Goal: Task Accomplishment & Management: Complete application form

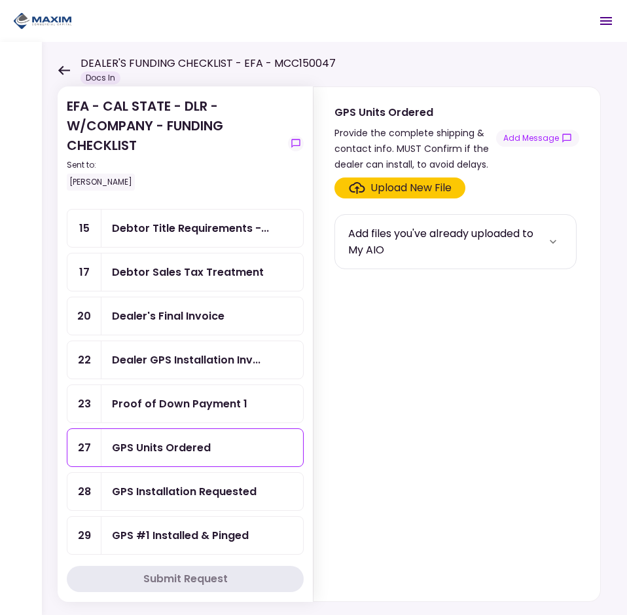
scroll to position [262, 0]
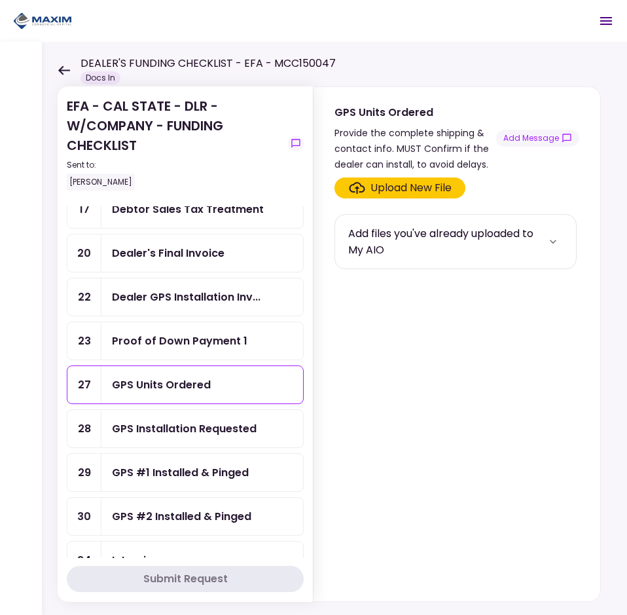
click at [196, 386] on div "GPS Units Ordered" at bounding box center [161, 384] width 99 height 16
click at [547, 141] on button "Add Message" at bounding box center [537, 138] width 83 height 17
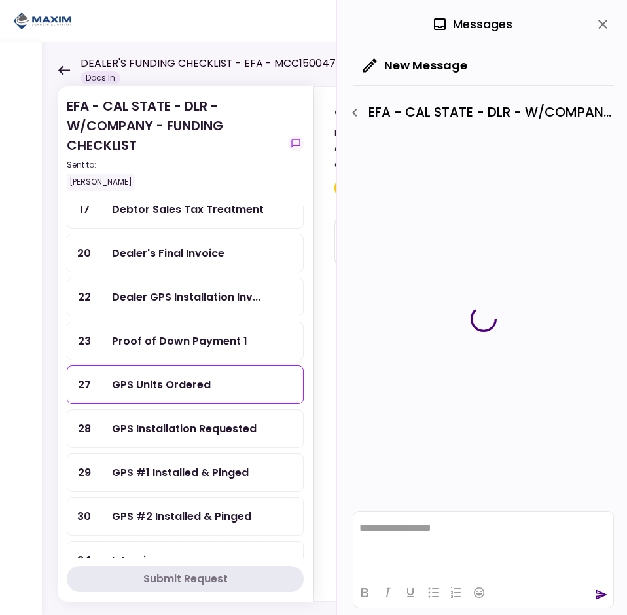
scroll to position [0, 0]
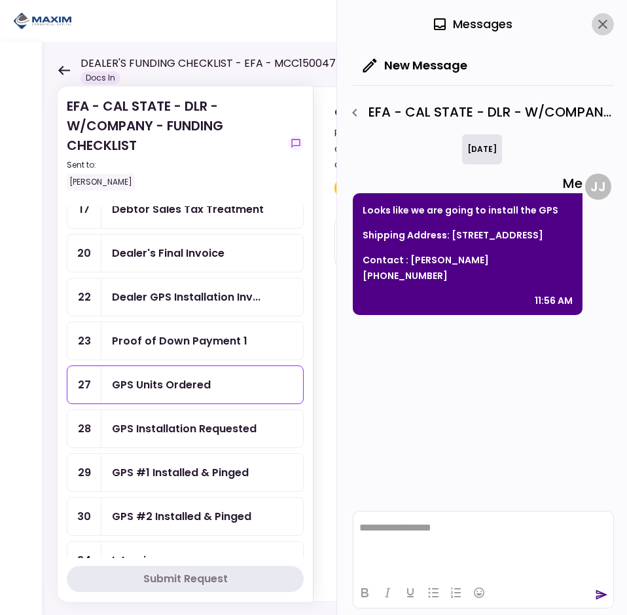
click at [596, 20] on icon "close" at bounding box center [603, 24] width 16 height 16
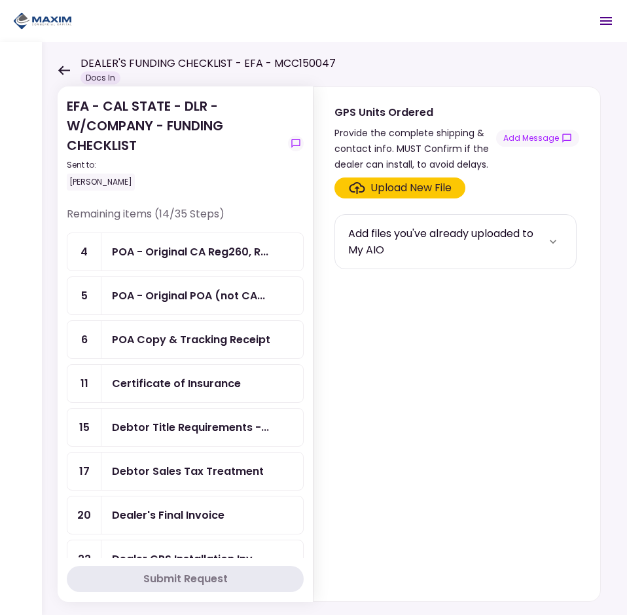
click at [177, 264] on div "POA - Original CA Reg260, R..." at bounding box center [202, 251] width 202 height 37
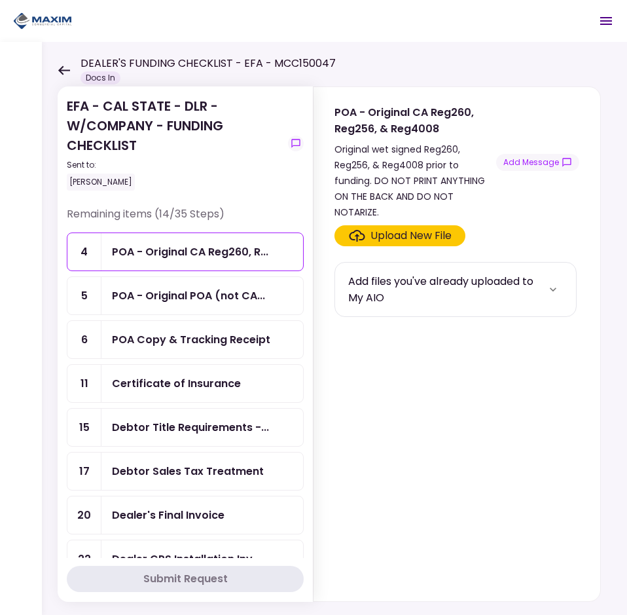
click at [388, 228] on div "Upload New File" at bounding box center [410, 236] width 81 height 16
click at [0, 0] on input "Upload New File" at bounding box center [0, 0] width 0 height 0
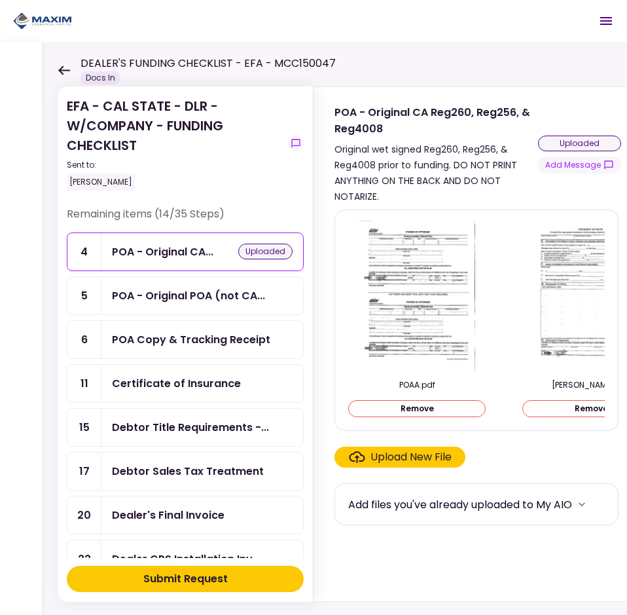
click at [234, 304] on div "POA - Original POA (not CA..." at bounding box center [202, 295] width 202 height 37
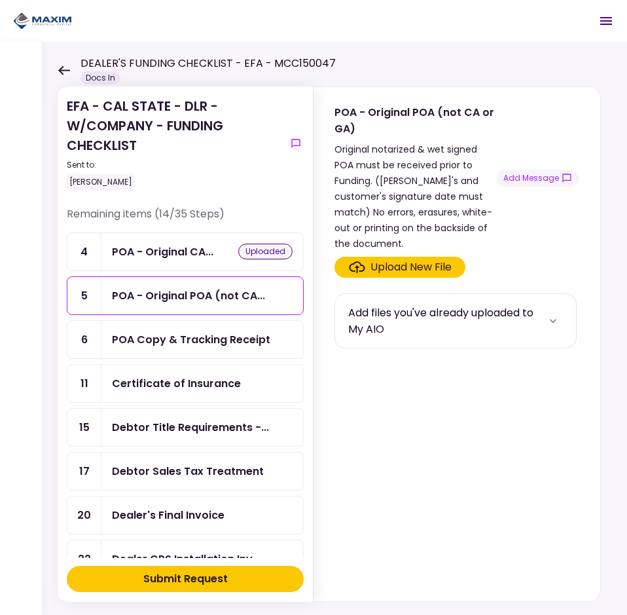
click at [421, 259] on div "Upload New File" at bounding box center [410, 267] width 81 height 16
click at [0, 0] on input "Upload New File" at bounding box center [0, 0] width 0 height 0
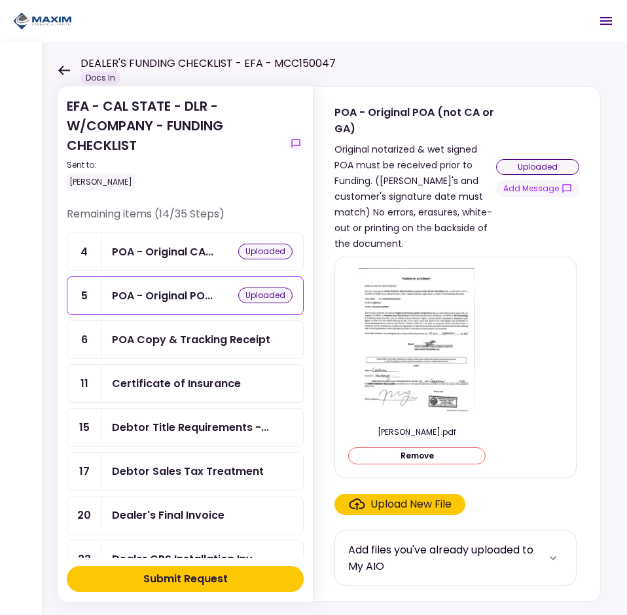
click at [202, 575] on div "Submit Request" at bounding box center [185, 579] width 84 height 16
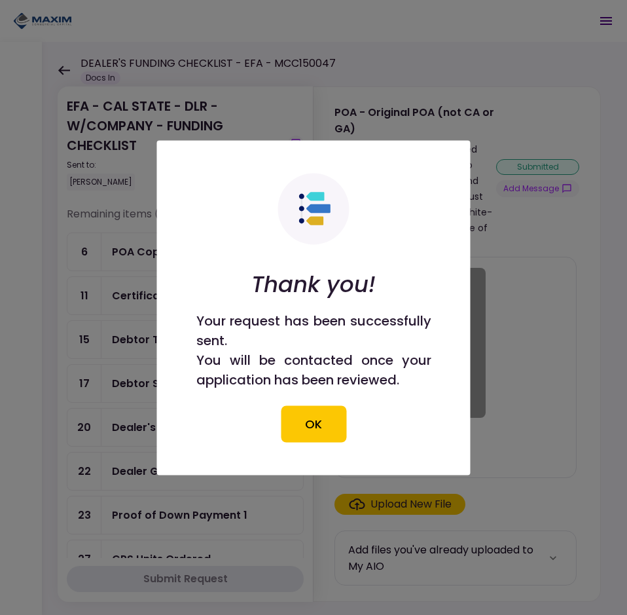
click at [285, 417] on button "OK" at bounding box center [313, 423] width 65 height 37
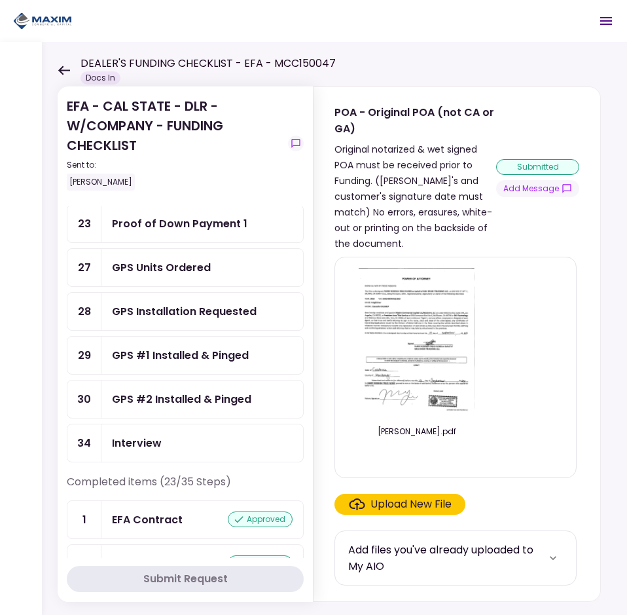
scroll to position [262, 0]
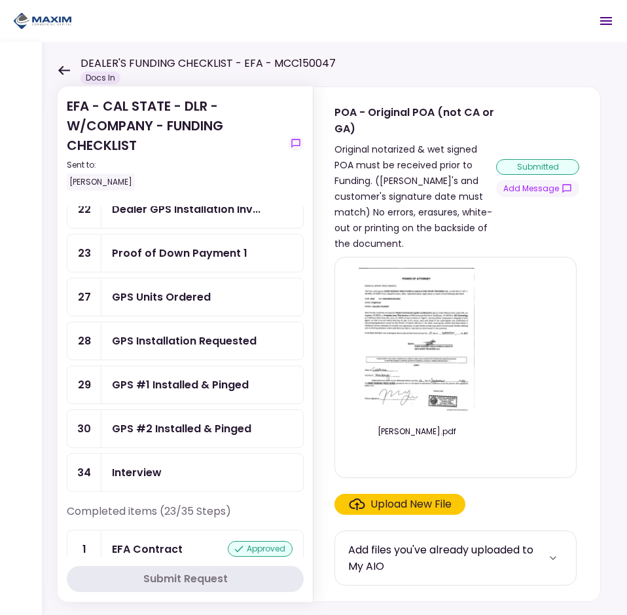
click at [198, 308] on div "GPS Units Ordered" at bounding box center [202, 296] width 202 height 37
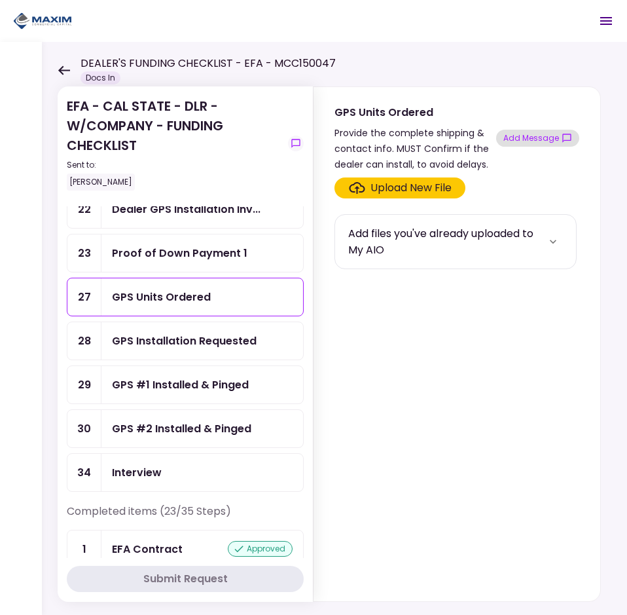
click at [517, 142] on button "Add Message" at bounding box center [537, 138] width 83 height 17
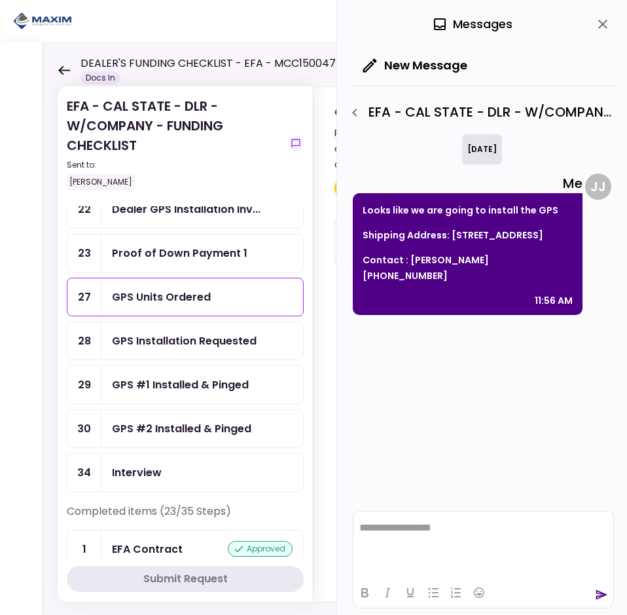
click at [616, 24] on div "**********" at bounding box center [482, 307] width 290 height 615
click at [599, 21] on icon "close" at bounding box center [602, 24] width 9 height 9
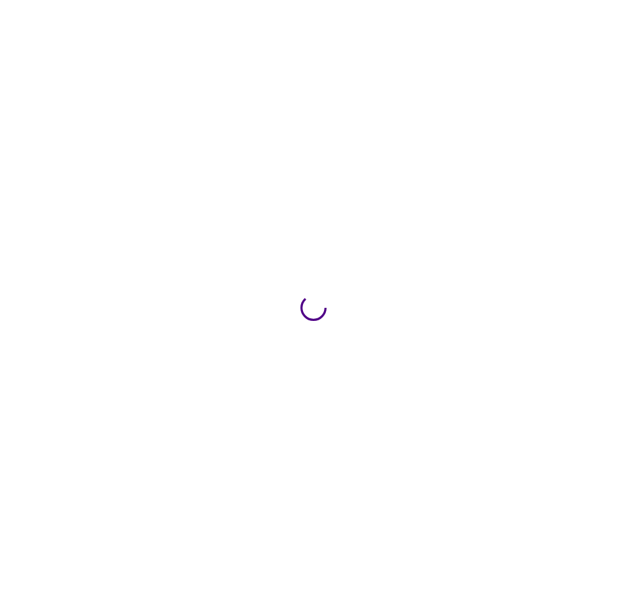
click at [393, 237] on div at bounding box center [313, 307] width 627 height 615
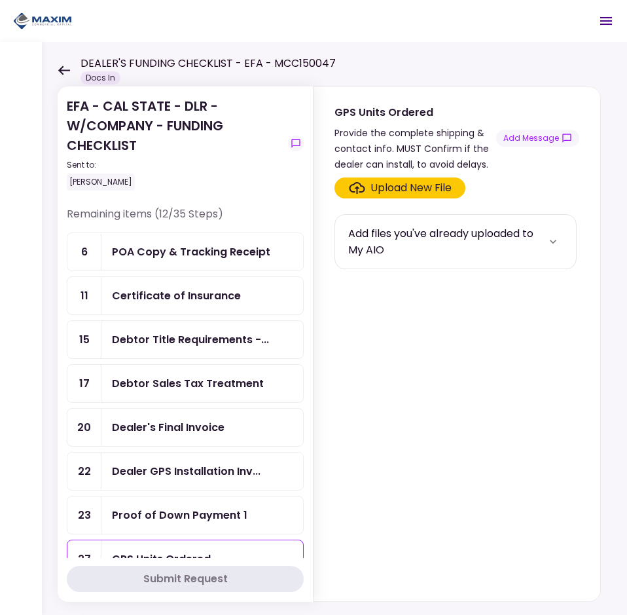
click at [492, 250] on div "Add files you've already uploaded to My AIO" at bounding box center [445, 241] width 195 height 33
click at [543, 243] on button "more" at bounding box center [553, 242] width 20 height 20
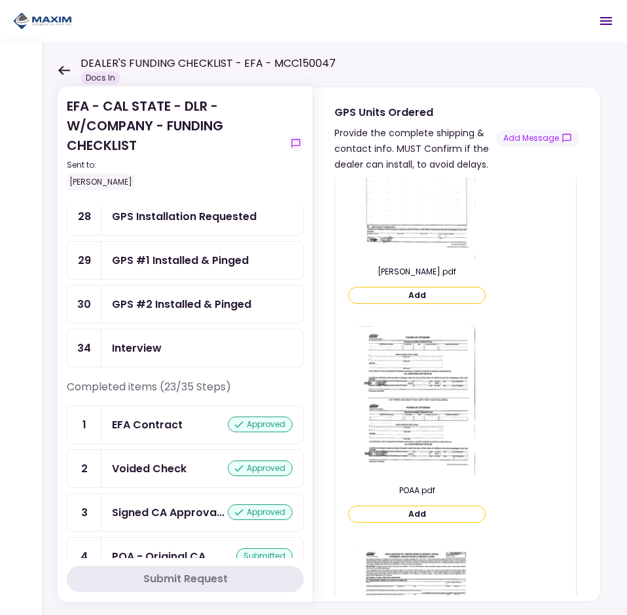
scroll to position [393, 0]
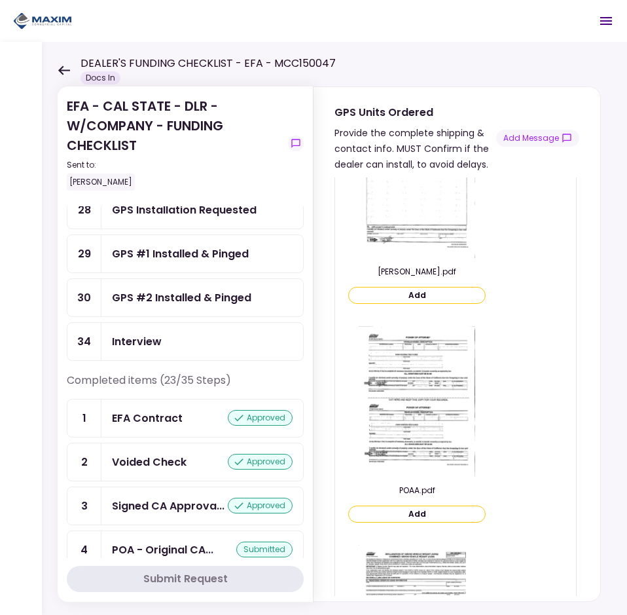
click at [448, 520] on button "Add" at bounding box center [416, 513] width 137 height 17
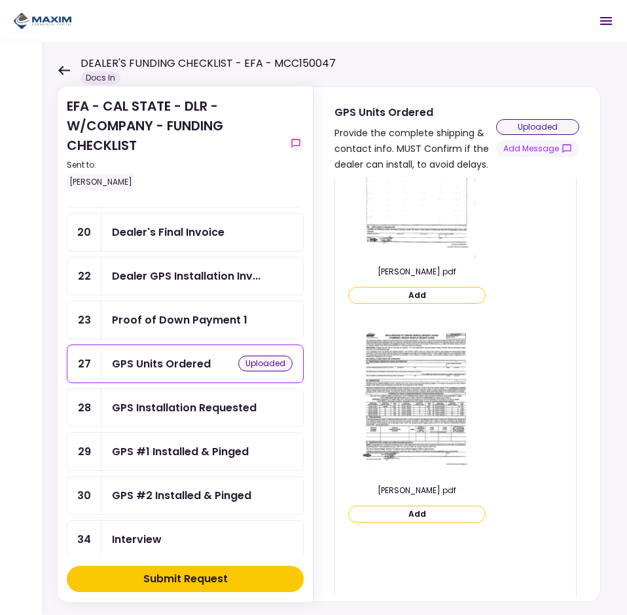
scroll to position [196, 0]
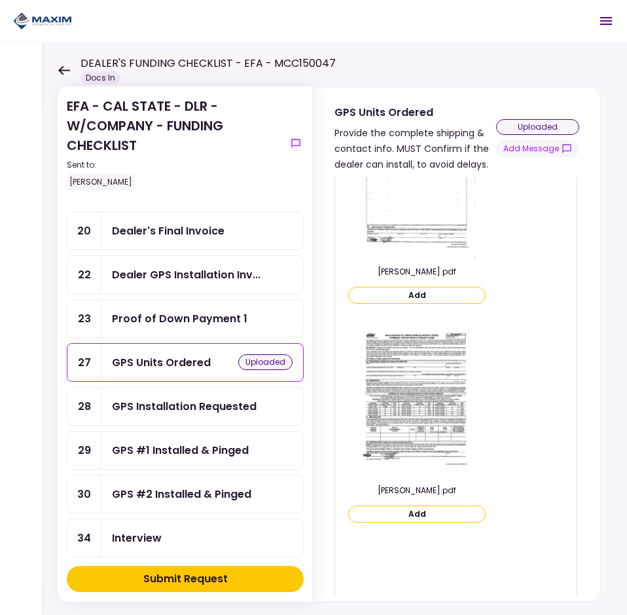
click at [183, 365] on div "GPS Units Ordered" at bounding box center [161, 362] width 99 height 16
click at [56, 69] on div "EFA - CAL STATE - DLR - W/COMPANY - FUNDING CHECKLIST Sent to: Jason Johnson Re…" at bounding box center [334, 328] width 585 height 573
click at [59, 71] on icon at bounding box center [64, 70] width 12 height 10
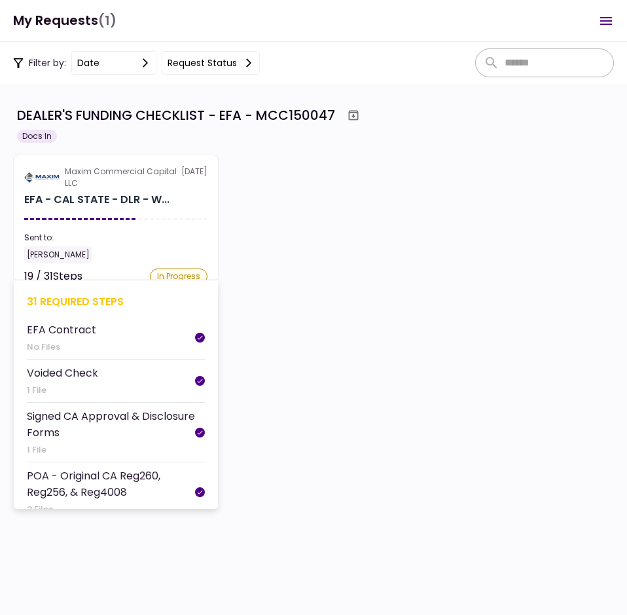
click at [100, 246] on div "[PERSON_NAME]" at bounding box center [115, 254] width 183 height 17
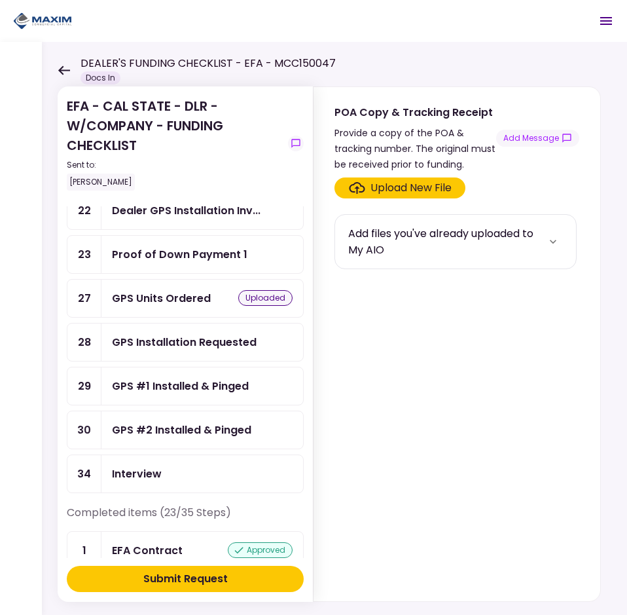
scroll to position [262, 0]
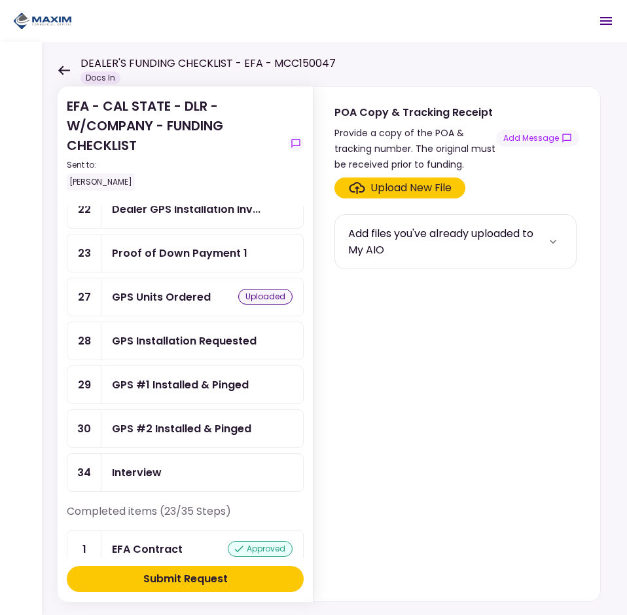
click at [176, 300] on div "GPS Units Ordered" at bounding box center [161, 297] width 99 height 16
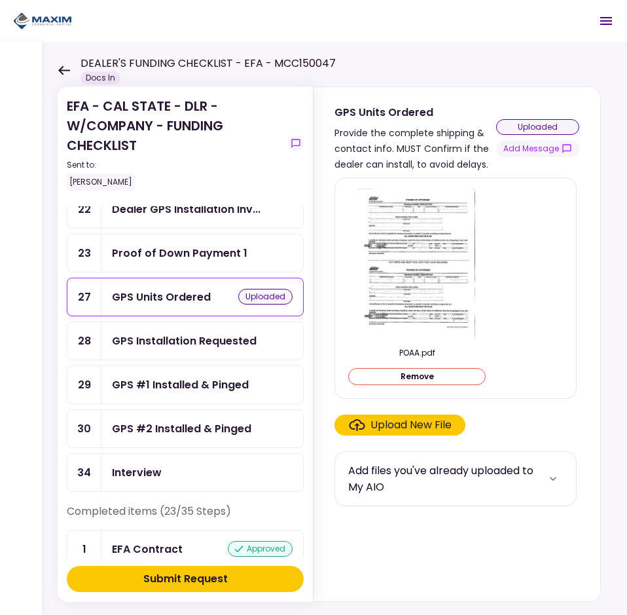
click at [430, 381] on button "Remove" at bounding box center [416, 376] width 137 height 17
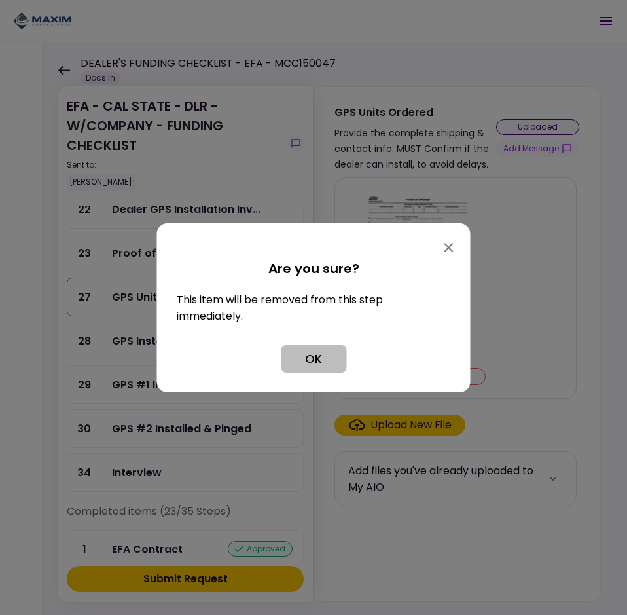
click at [308, 361] on button "OK" at bounding box center [313, 358] width 65 height 27
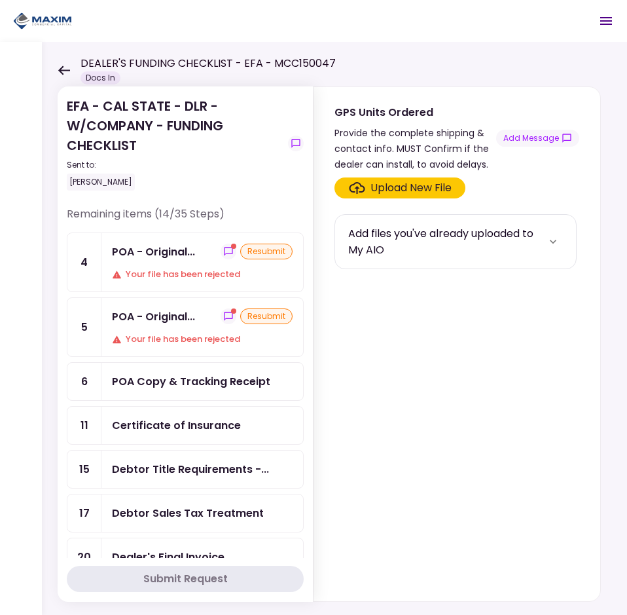
click at [196, 272] on div "Your file has been rejected" at bounding box center [202, 274] width 181 height 13
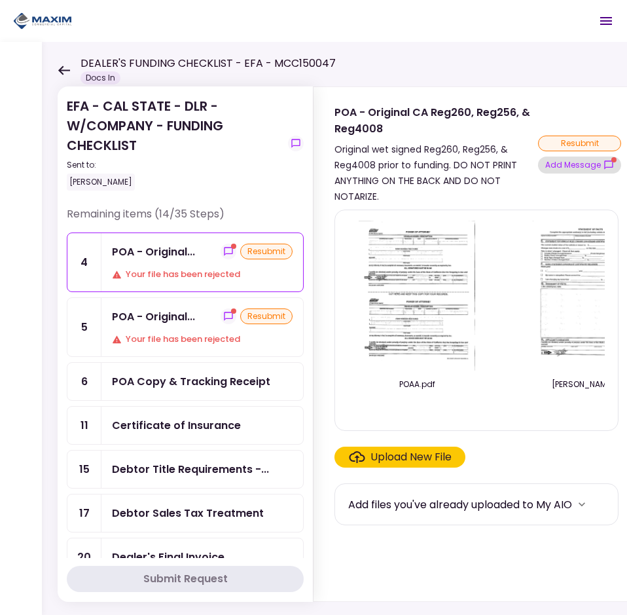
click at [570, 159] on button "Add Message" at bounding box center [579, 164] width 83 height 17
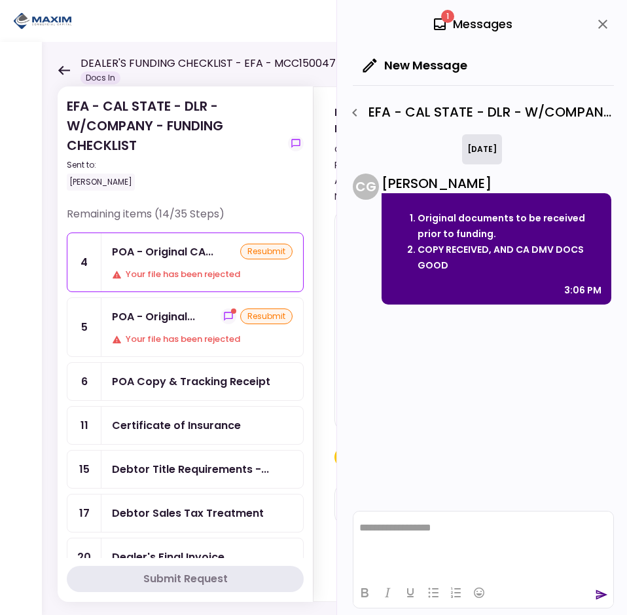
click at [192, 336] on div "Your file has been rejected" at bounding box center [202, 338] width 181 height 13
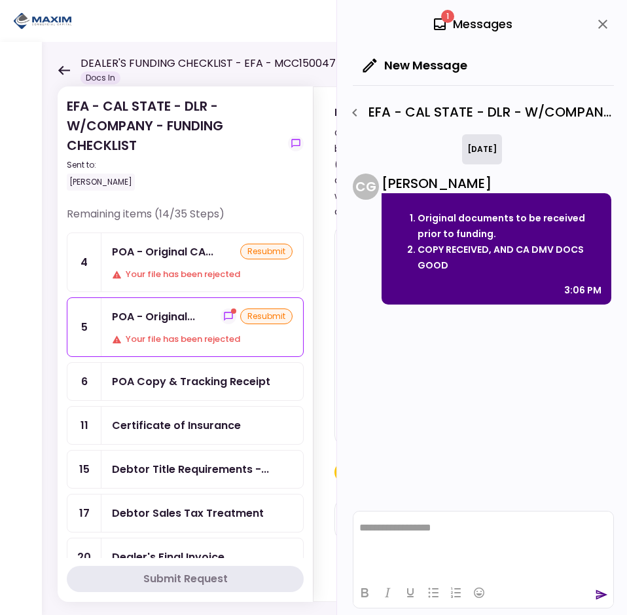
click at [262, 319] on div "resubmit" at bounding box center [266, 316] width 52 height 16
click at [241, 334] on div "Your file has been rejected" at bounding box center [202, 338] width 181 height 13
click at [610, 27] on button "close" at bounding box center [603, 24] width 22 height 22
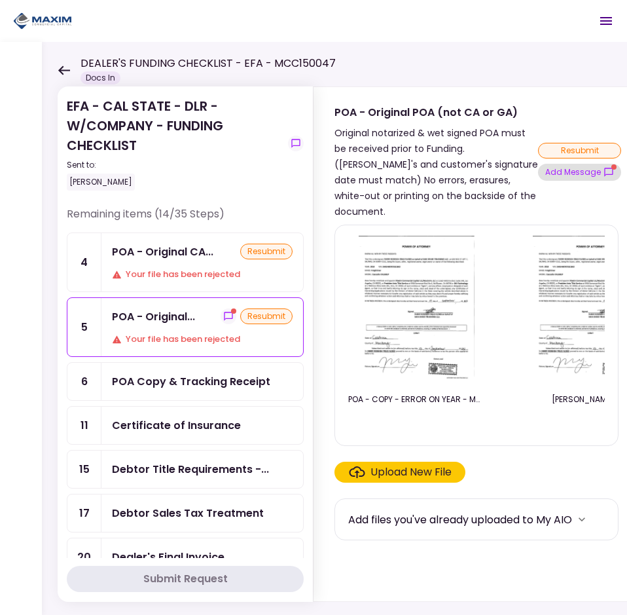
click at [565, 166] on button "Add Message" at bounding box center [579, 172] width 83 height 17
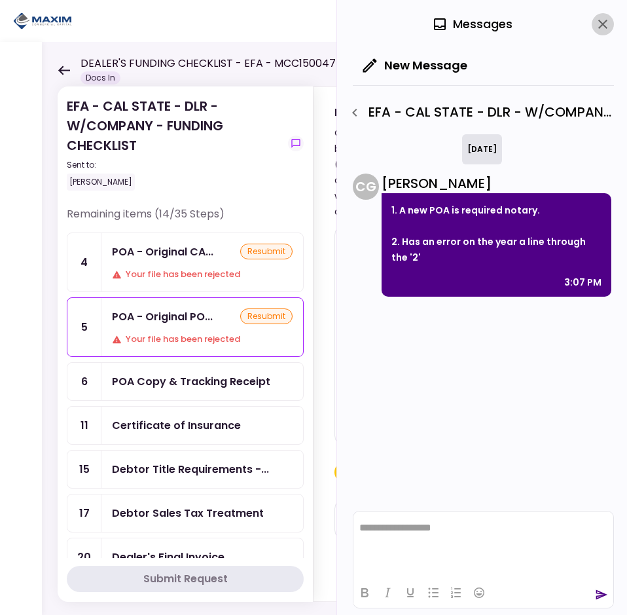
click at [600, 21] on icon "close" at bounding box center [602, 24] width 9 height 9
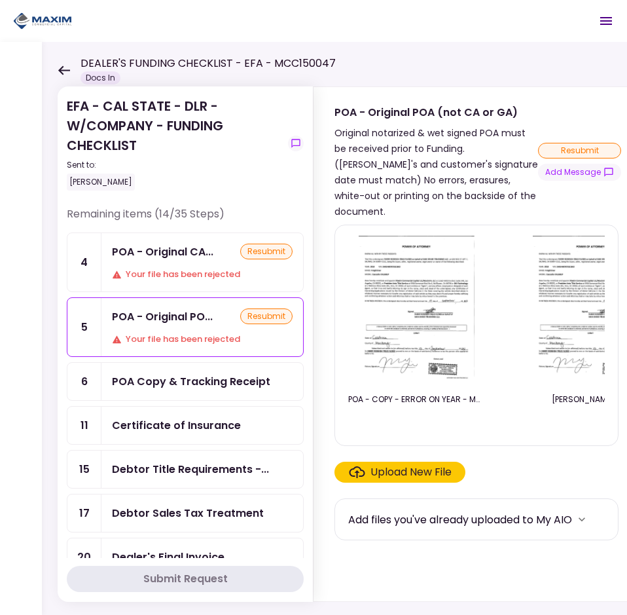
click at [459, 331] on img at bounding box center [417, 311] width 117 height 150
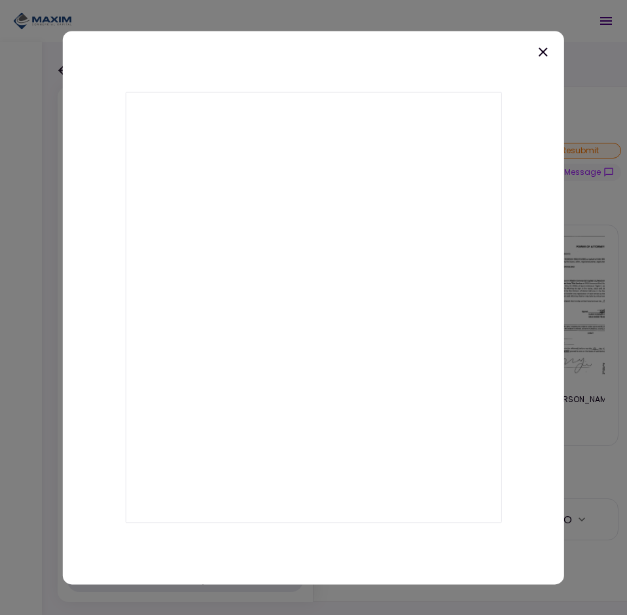
click at [579, 195] on div at bounding box center [313, 307] width 627 height 615
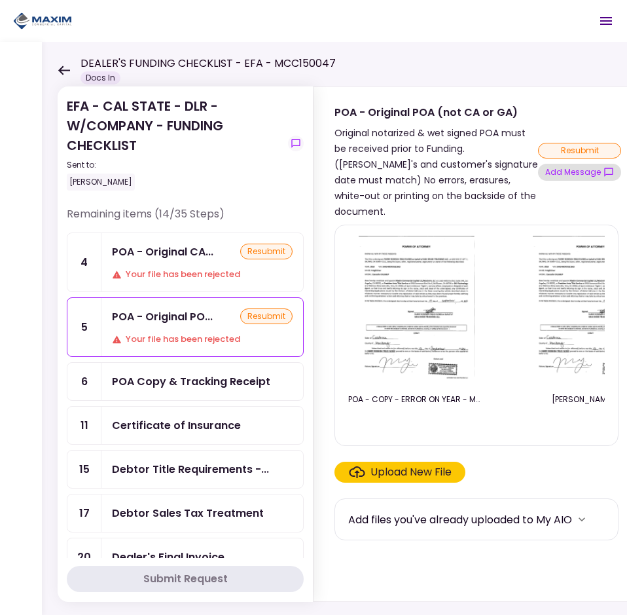
click at [583, 168] on button "Add Message" at bounding box center [579, 172] width 83 height 17
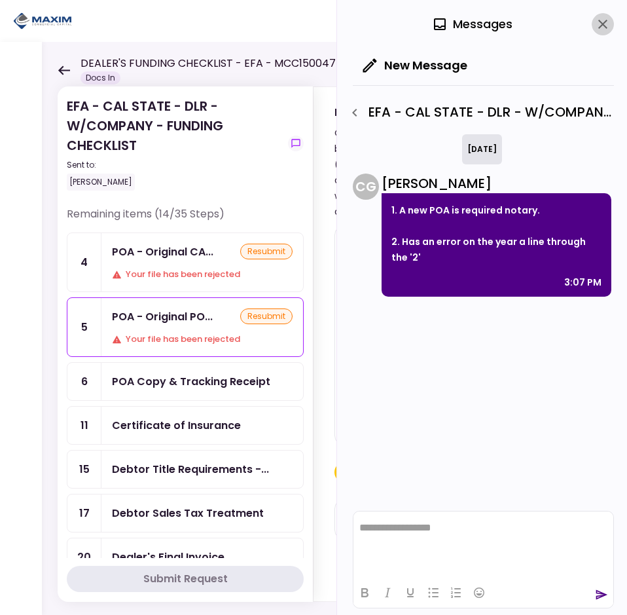
click at [601, 31] on icon "close" at bounding box center [603, 24] width 16 height 16
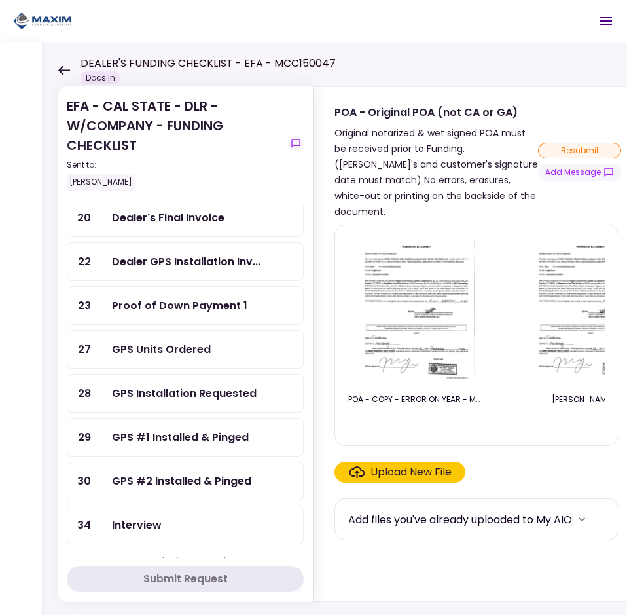
scroll to position [327, 0]
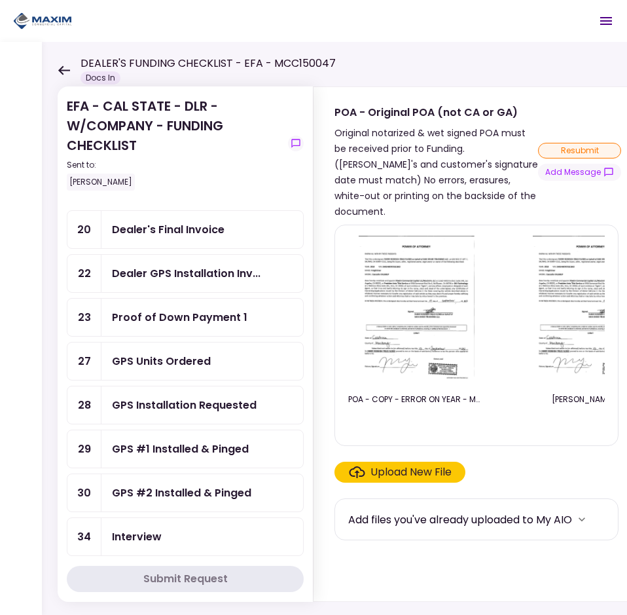
click at [175, 348] on div "GPS Units Ordered" at bounding box center [202, 360] width 202 height 37
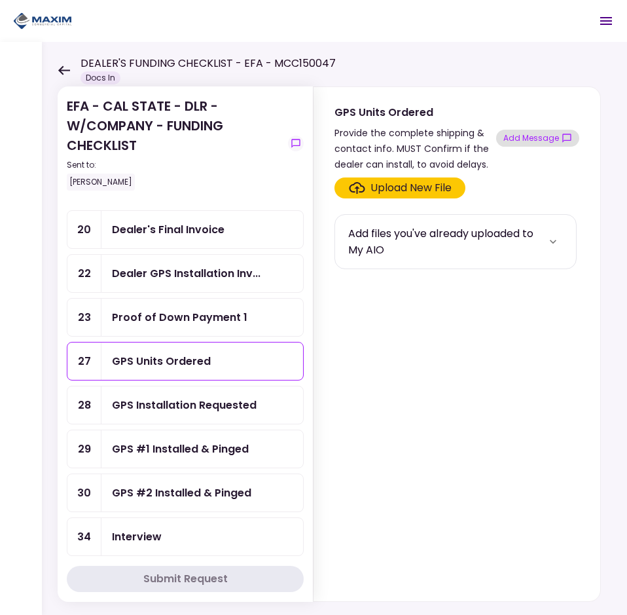
click at [538, 139] on button "Add Message" at bounding box center [537, 138] width 83 height 17
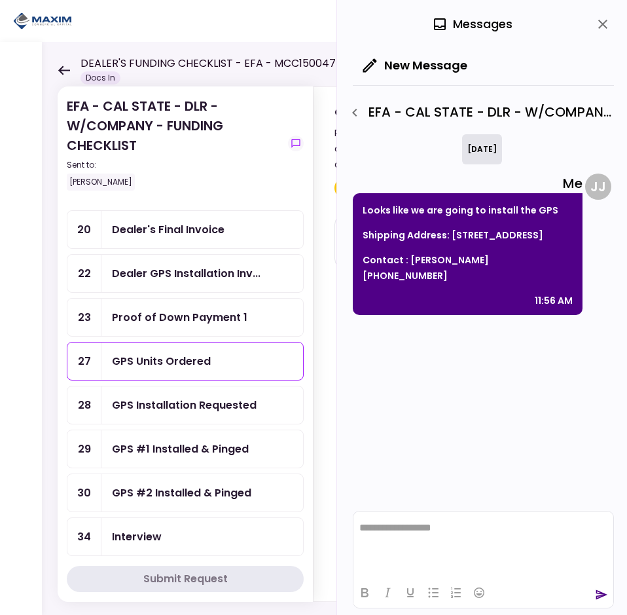
click at [224, 367] on div "GPS Units Ordered" at bounding box center [202, 361] width 181 height 16
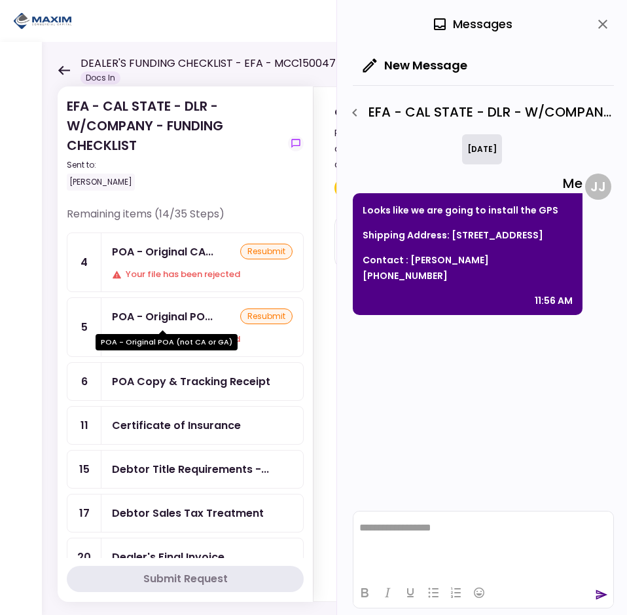
click at [198, 326] on div "POA - Original POA (not CA or GA)" at bounding box center [167, 338] width 142 height 26
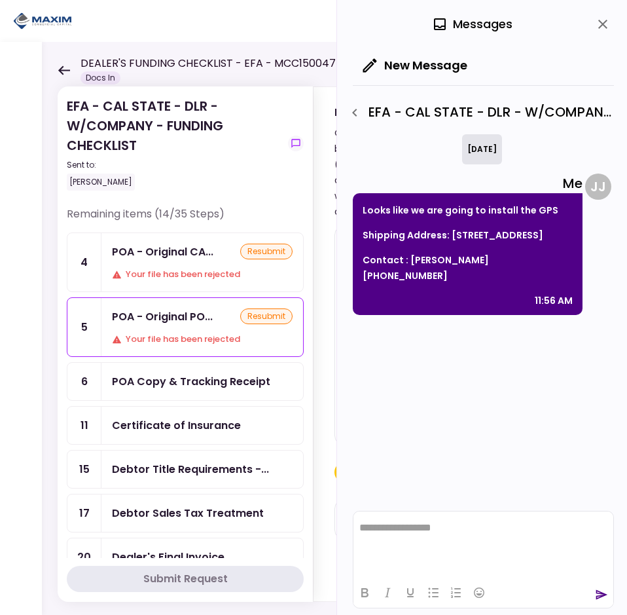
click at [221, 255] on div "POA - Original CA... resubmit" at bounding box center [202, 251] width 181 height 16
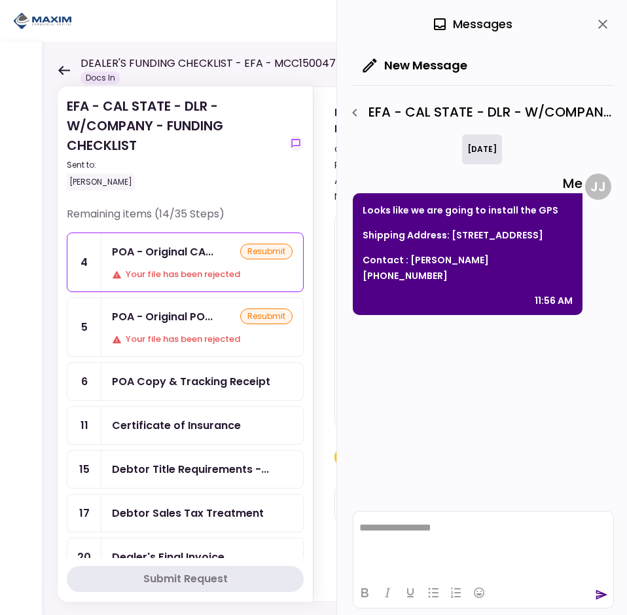
click at [204, 324] on div "POA - Original PO..." at bounding box center [162, 316] width 101 height 16
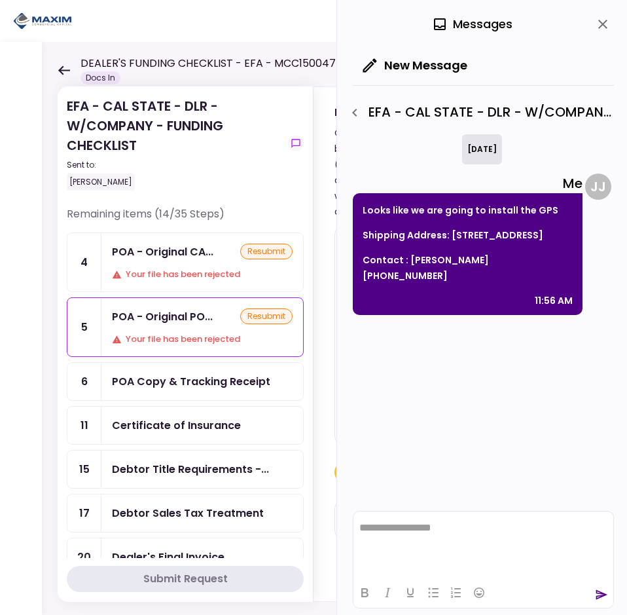
click at [198, 267] on div "POA - Original CA... resubmit Your file has been rejected" at bounding box center [202, 262] width 202 height 58
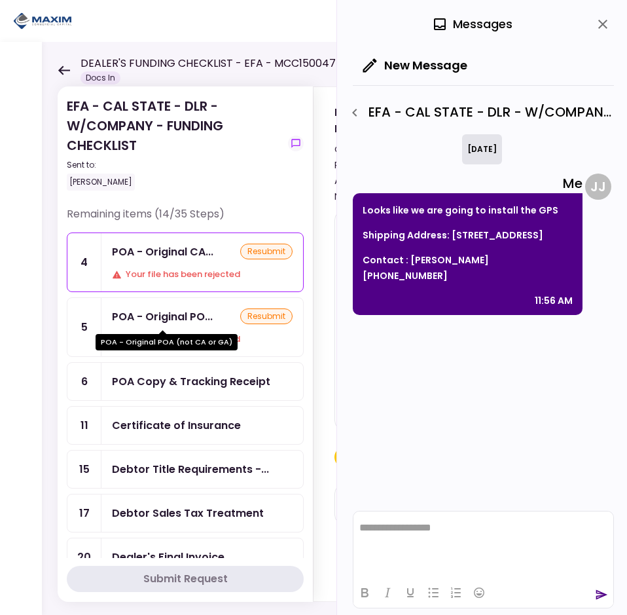
click at [143, 315] on div "POA - Original PO..." at bounding box center [162, 316] width 101 height 16
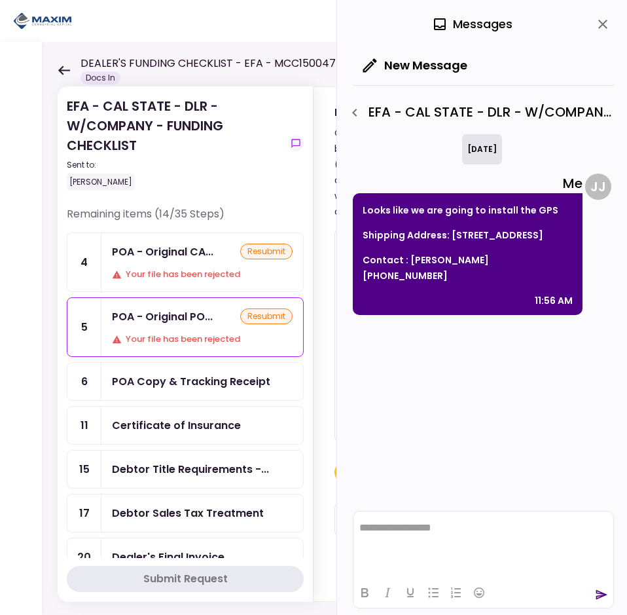
click at [152, 278] on div "Your file has been rejected" at bounding box center [202, 274] width 181 height 13
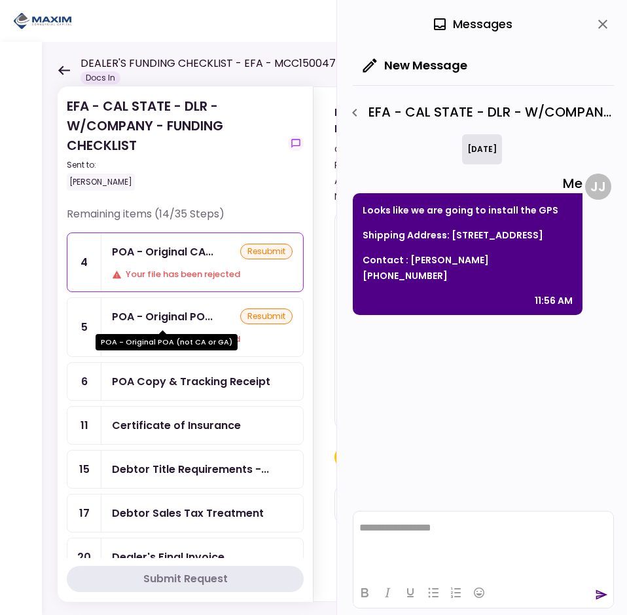
click at [170, 321] on div "POA - Original PO..." at bounding box center [162, 316] width 101 height 16
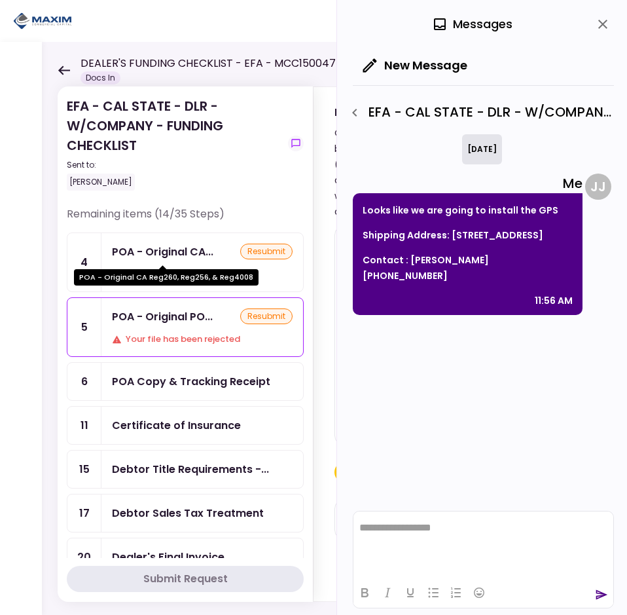
click at [166, 255] on div "POA - Original CA..." at bounding box center [162, 251] width 101 height 16
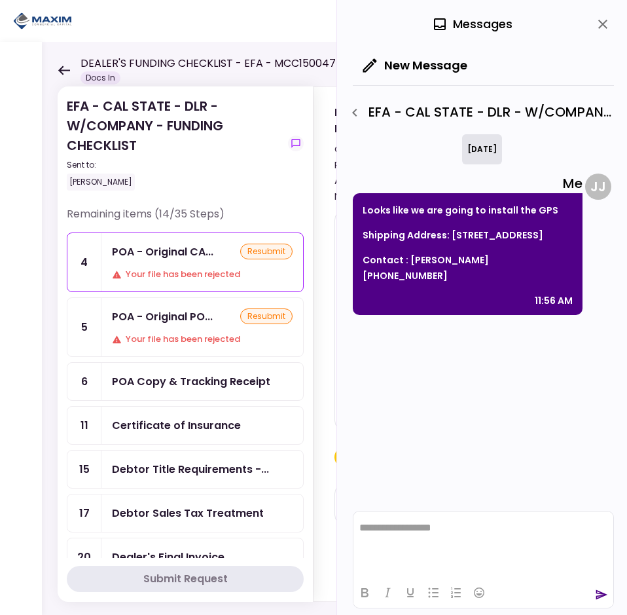
click at [235, 268] on div "Your file has been rejected" at bounding box center [202, 274] width 181 height 13
click at [601, 28] on icon "close" at bounding box center [603, 24] width 16 height 16
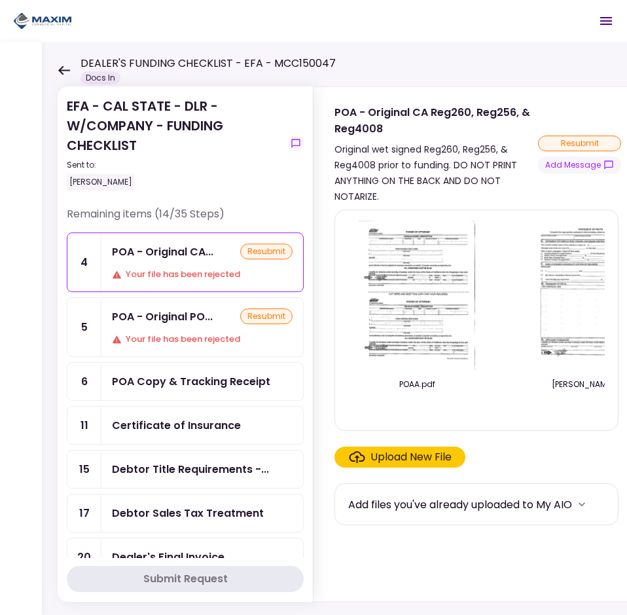
click at [575, 143] on div "resubmit" at bounding box center [579, 143] width 83 height 16
click at [575, 165] on button "Add Message" at bounding box center [579, 164] width 83 height 17
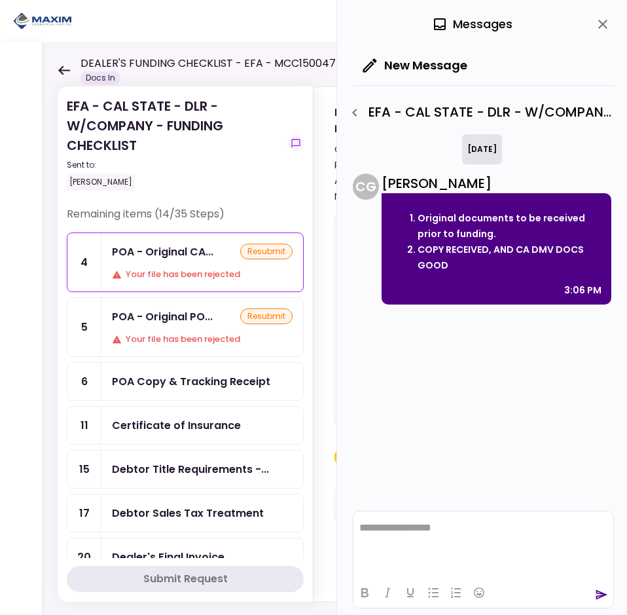
click at [182, 274] on div "Your file has been rejected" at bounding box center [202, 274] width 181 height 13
click at [533, 540] on html "**********" at bounding box center [483, 527] width 260 height 33
click at [605, 597] on icon "send" at bounding box center [601, 594] width 13 height 13
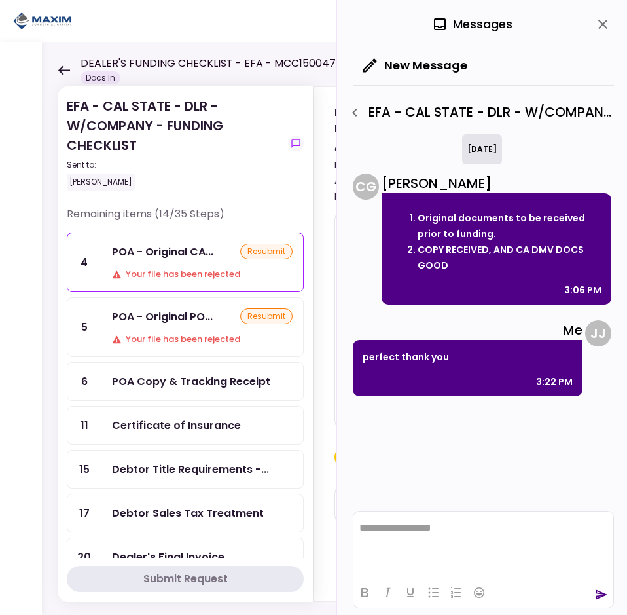
click at [601, 26] on icon "close" at bounding box center [602, 24] width 9 height 9
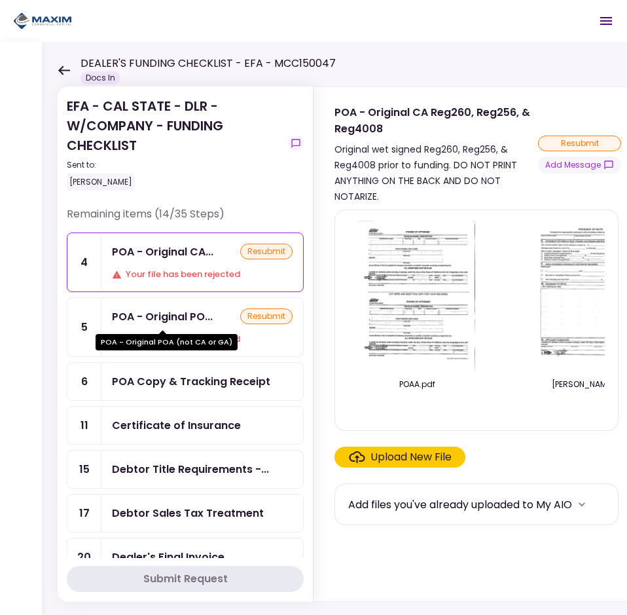
click at [200, 322] on div "POA - Original PO..." at bounding box center [162, 316] width 101 height 16
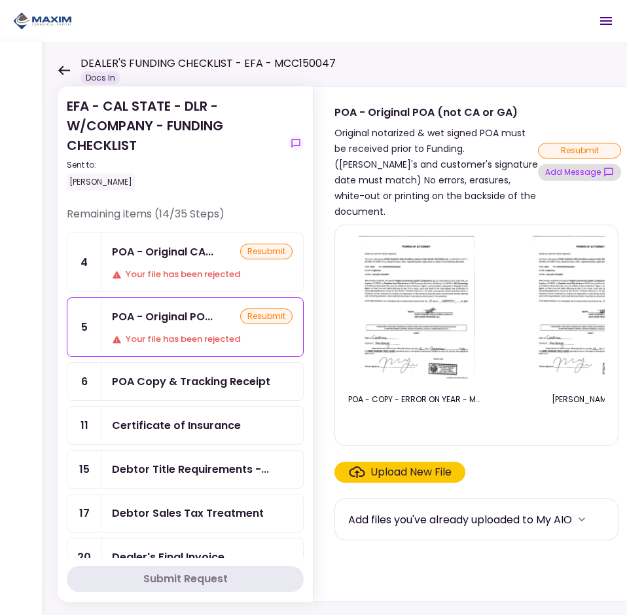
click at [583, 164] on button "Add Message" at bounding box center [579, 172] width 83 height 17
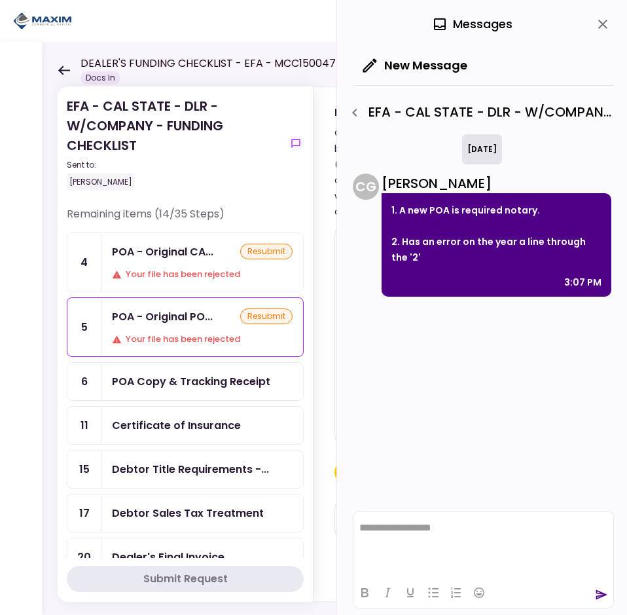
drag, startPoint x: 489, startPoint y: 541, endPoint x: 484, endPoint y: 535, distance: 8.0
click at [488, 541] on html "**********" at bounding box center [483, 527] width 260 height 33
click at [597, 20] on icon "close" at bounding box center [603, 24] width 16 height 16
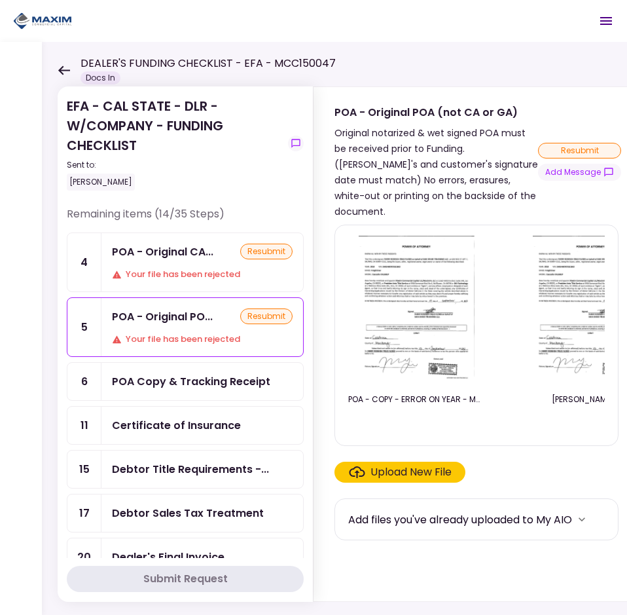
click at [552, 317] on img at bounding box center [591, 311] width 117 height 150
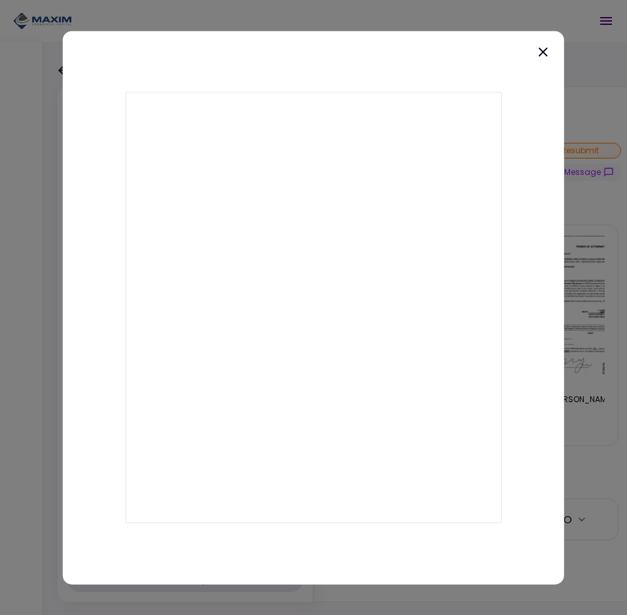
click at [514, 367] on div at bounding box center [313, 307] width 501 height 553
click at [538, 38] on div at bounding box center [313, 307] width 501 height 553
click at [539, 49] on icon at bounding box center [543, 52] width 16 height 16
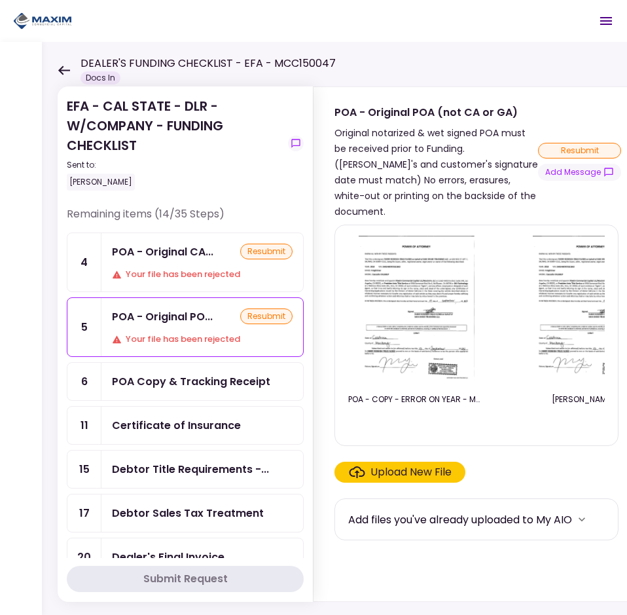
click at [434, 346] on img at bounding box center [417, 311] width 117 height 150
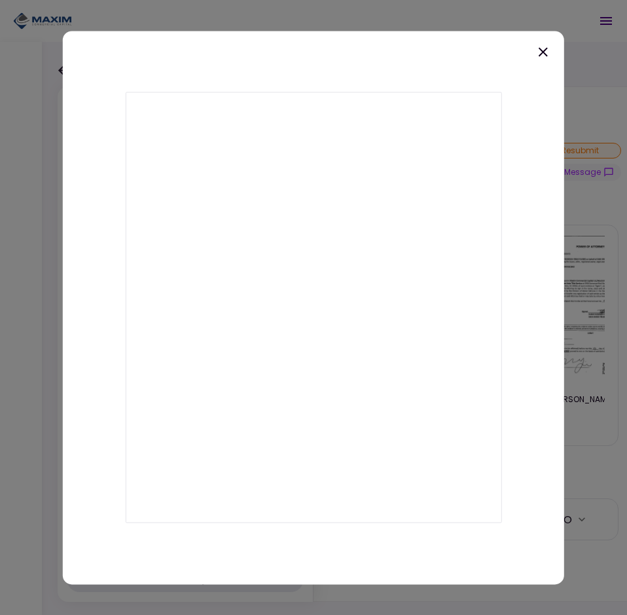
click at [535, 58] on icon at bounding box center [543, 52] width 16 height 16
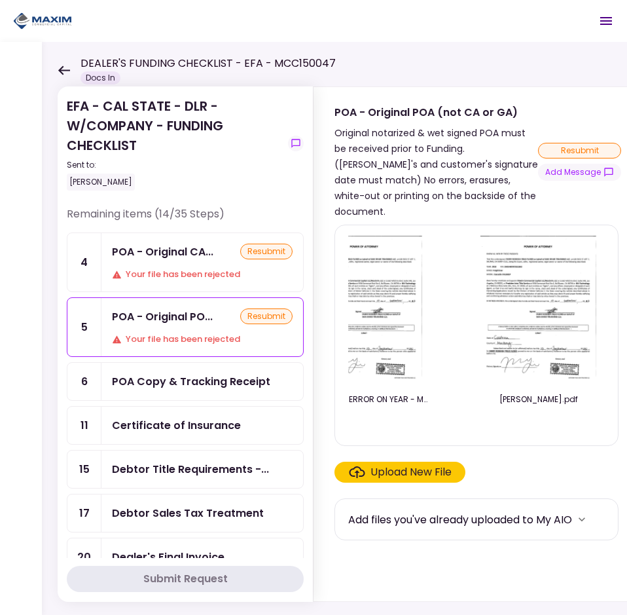
scroll to position [0, 58]
click at [543, 327] on img at bounding box center [536, 311] width 117 height 150
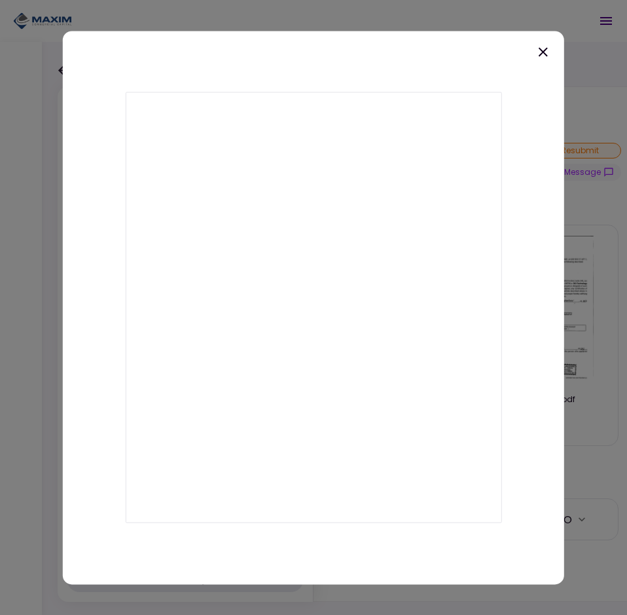
click at [545, 52] on icon at bounding box center [543, 51] width 9 height 9
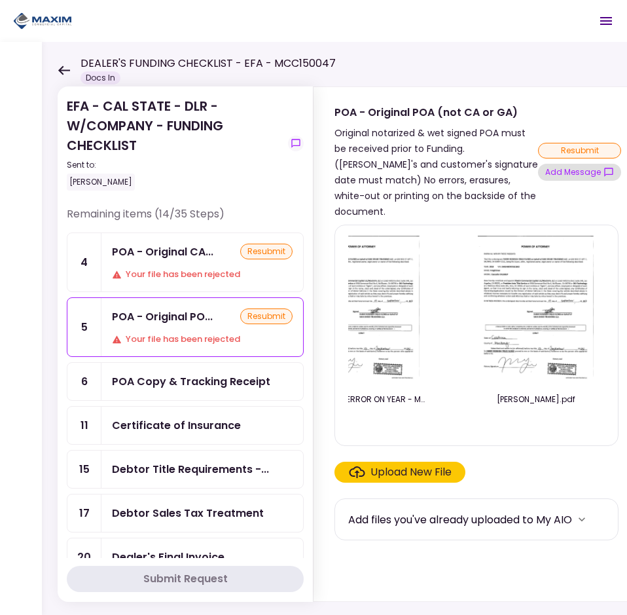
click at [577, 172] on button "Add Message" at bounding box center [579, 172] width 83 height 17
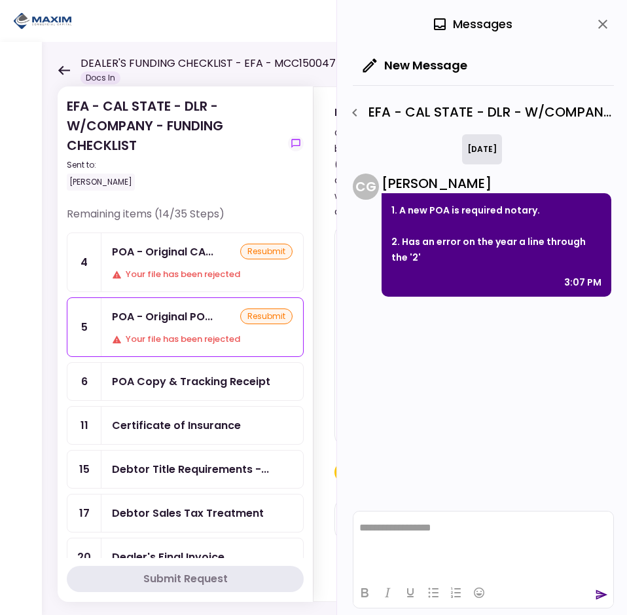
scroll to position [0, 0]
click at [417, 544] on html "**********" at bounding box center [483, 527] width 260 height 33
click at [603, 593] on icon "send" at bounding box center [602, 595] width 12 height 10
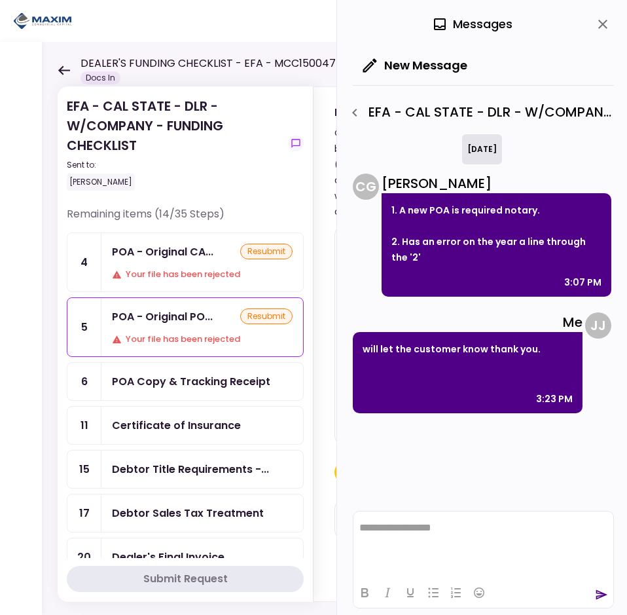
click at [155, 270] on div "Your file has been rejected" at bounding box center [202, 274] width 181 height 13
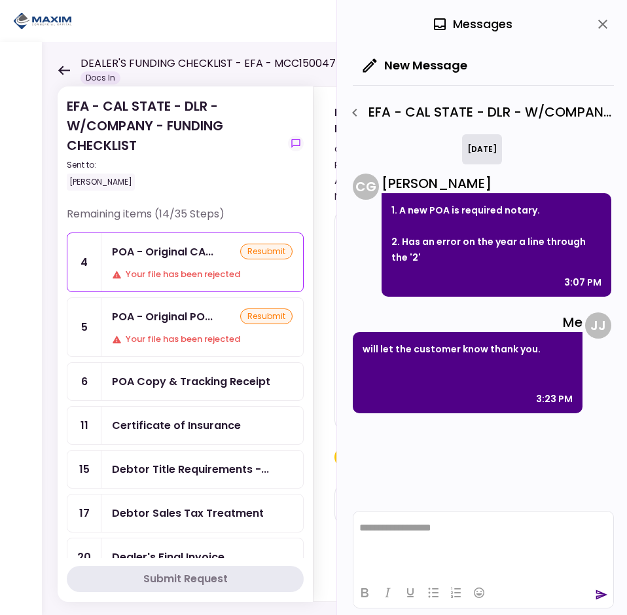
click at [602, 24] on icon "close" at bounding box center [602, 24] width 9 height 9
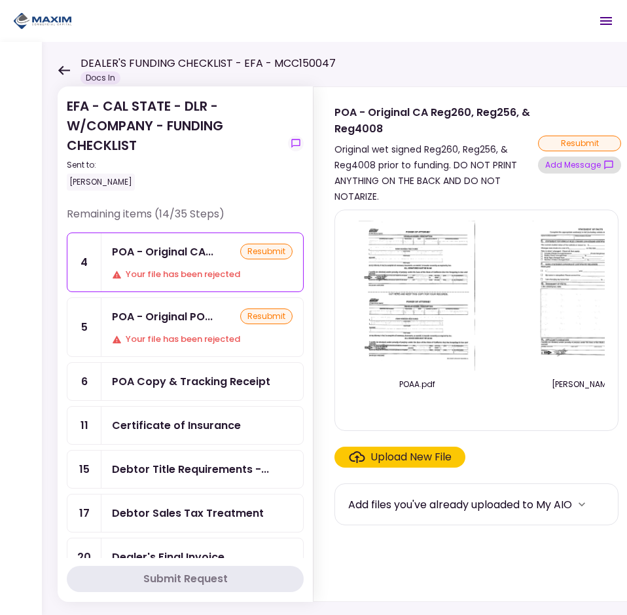
click at [580, 169] on button "Add Message" at bounding box center [579, 164] width 83 height 17
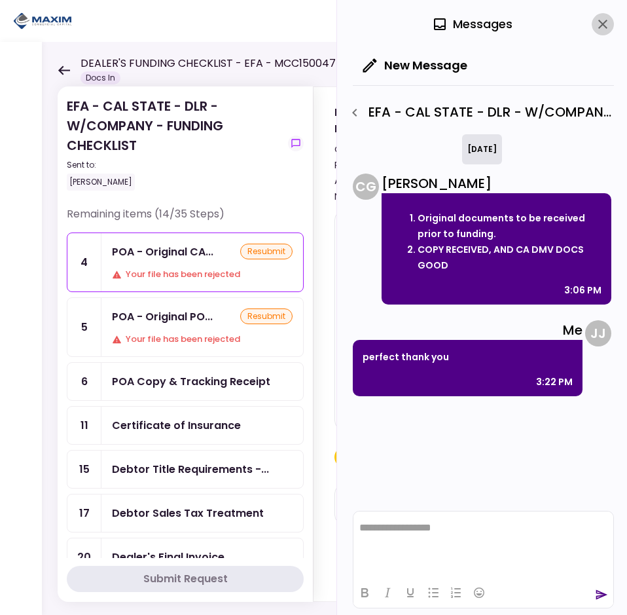
click at [604, 21] on icon "close" at bounding box center [603, 24] width 16 height 16
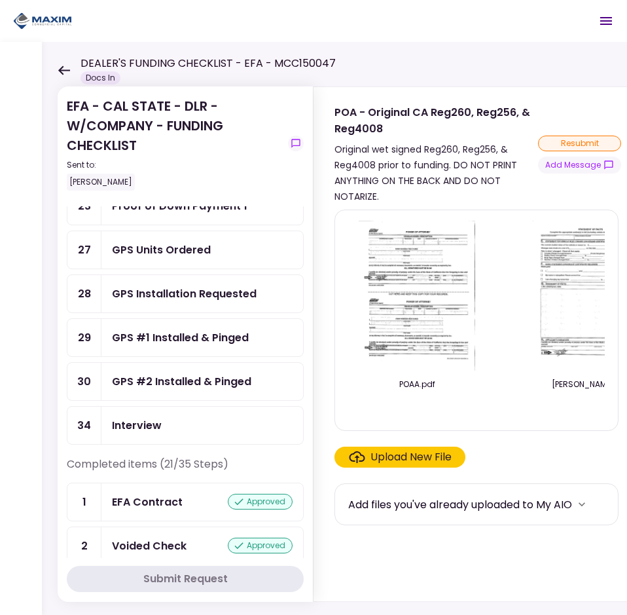
scroll to position [458, 0]
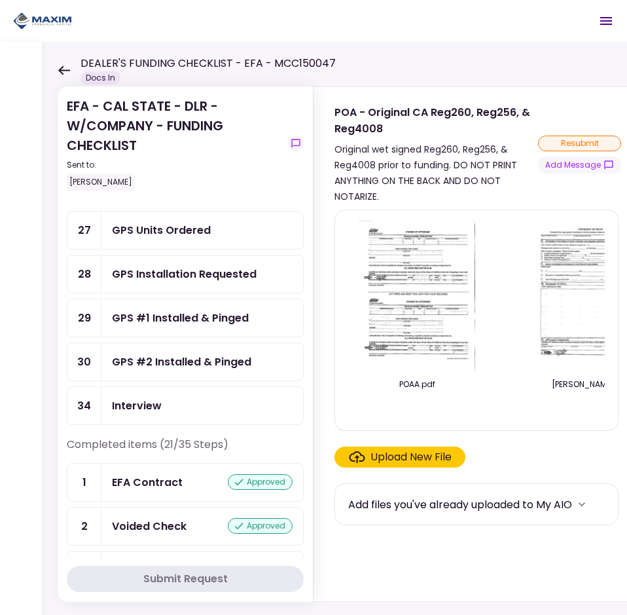
click at [142, 230] on div "GPS Units Ordered" at bounding box center [161, 230] width 99 height 16
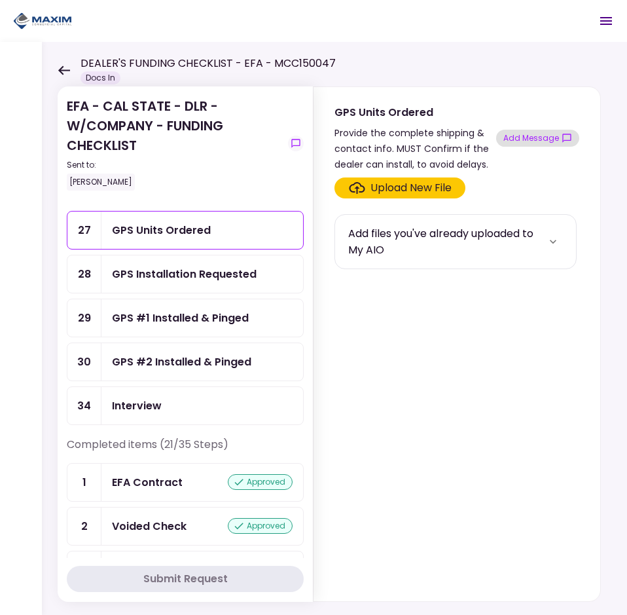
click at [521, 133] on button "Add Message" at bounding box center [537, 138] width 83 height 17
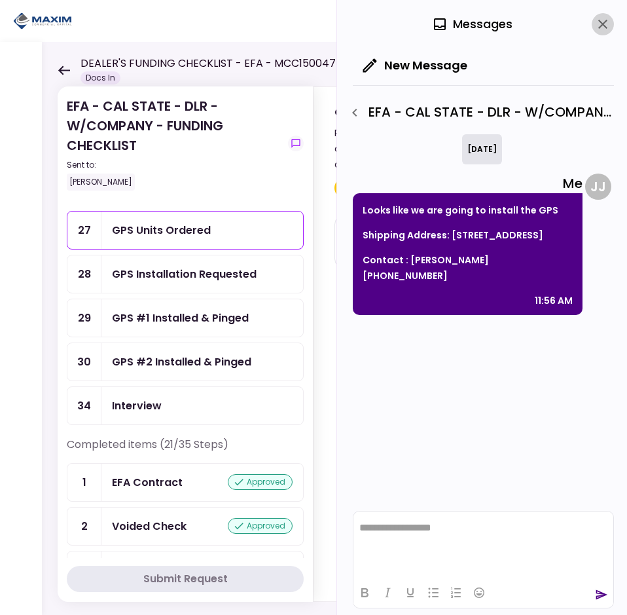
click at [607, 33] on button "close" at bounding box center [603, 24] width 22 height 22
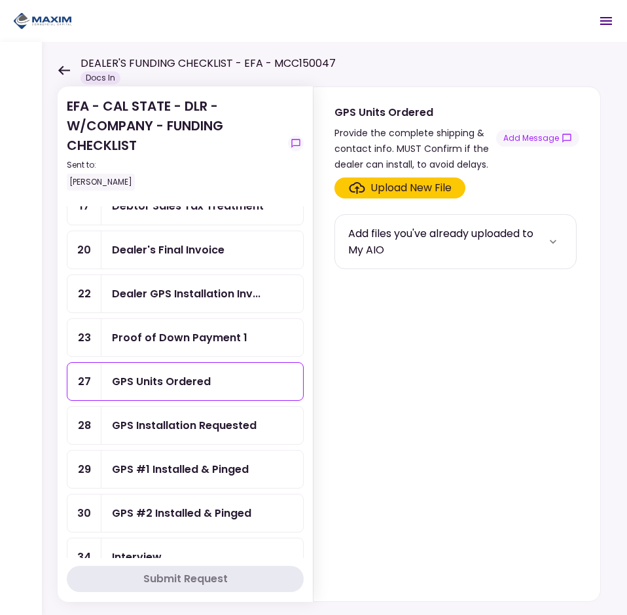
scroll to position [262, 0]
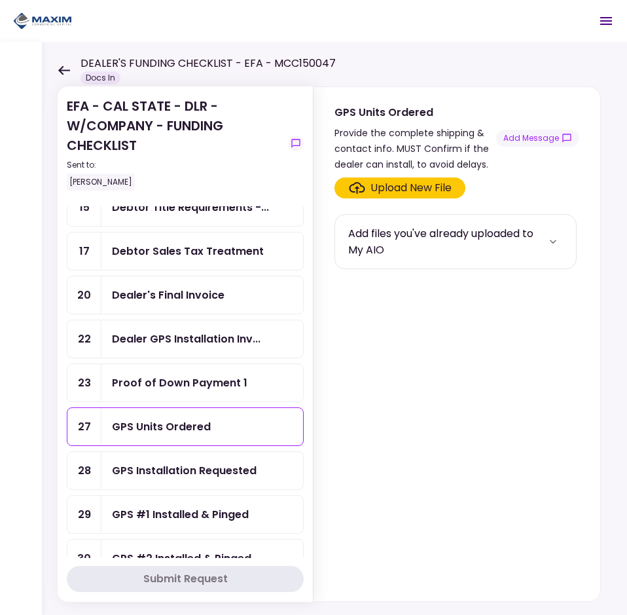
click at [226, 383] on div "Proof of Down Payment 1" at bounding box center [179, 382] width 135 height 16
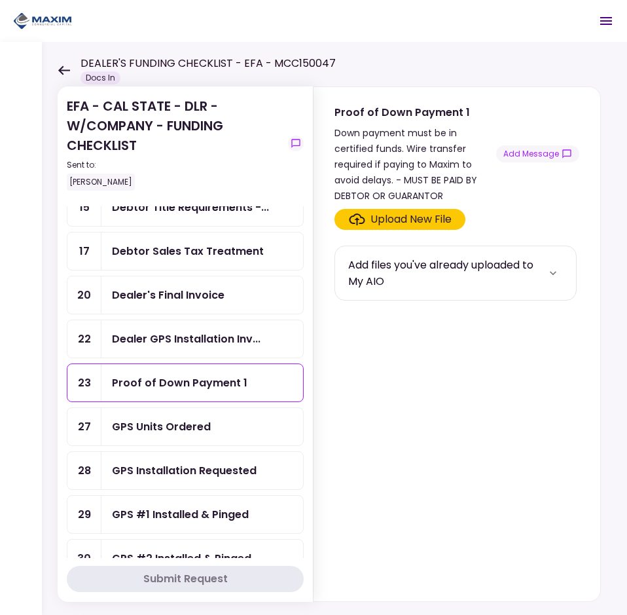
click at [236, 426] on div "GPS Units Ordered" at bounding box center [202, 426] width 181 height 16
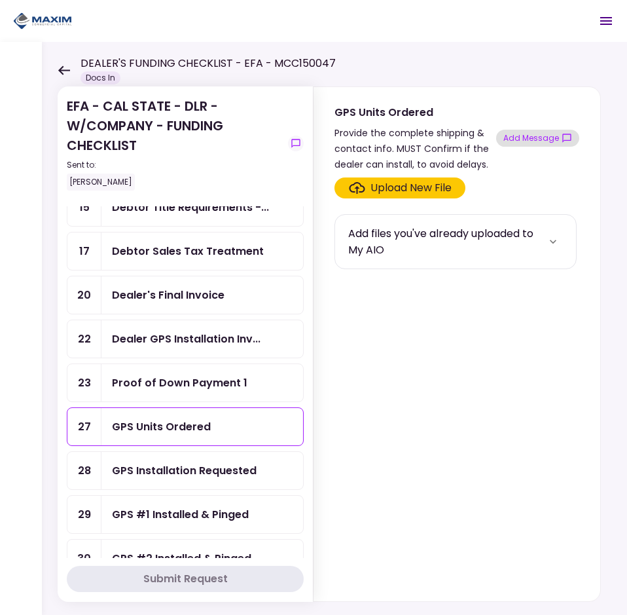
click at [545, 138] on button "Add Message" at bounding box center [537, 138] width 83 height 17
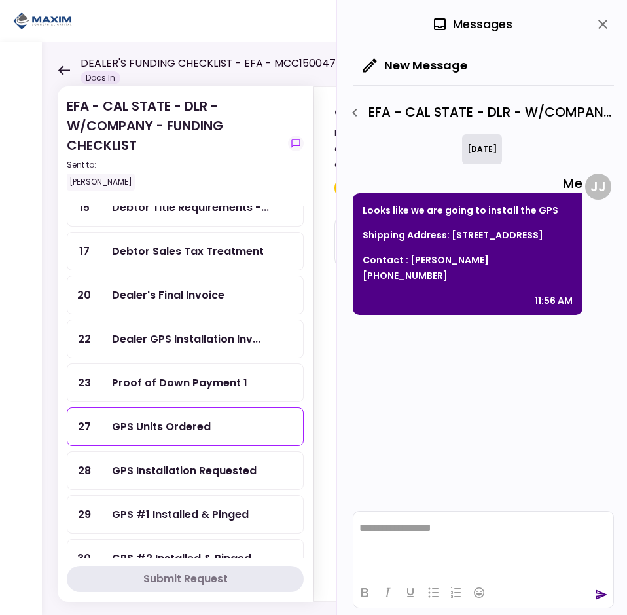
click at [601, 30] on icon "close" at bounding box center [603, 24] width 16 height 16
